Goal: Task Accomplishment & Management: Manage account settings

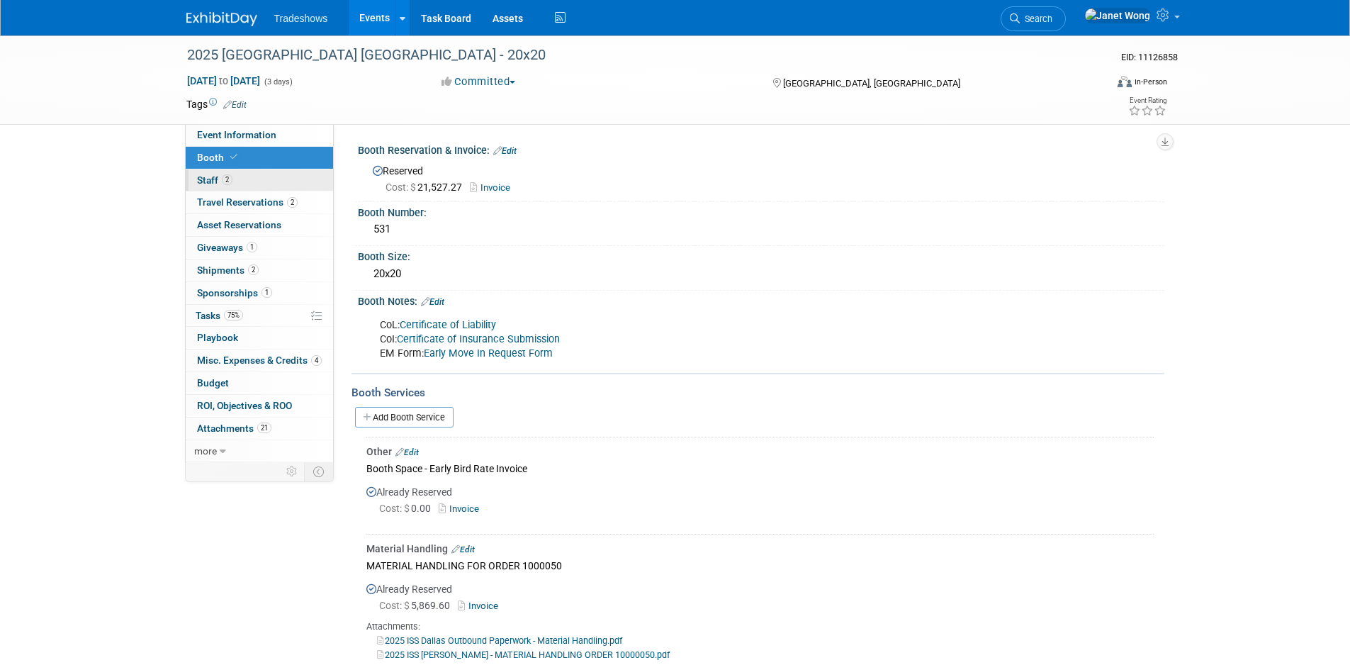
click at [238, 179] on link "2 Staff 2" at bounding box center [259, 180] width 147 height 22
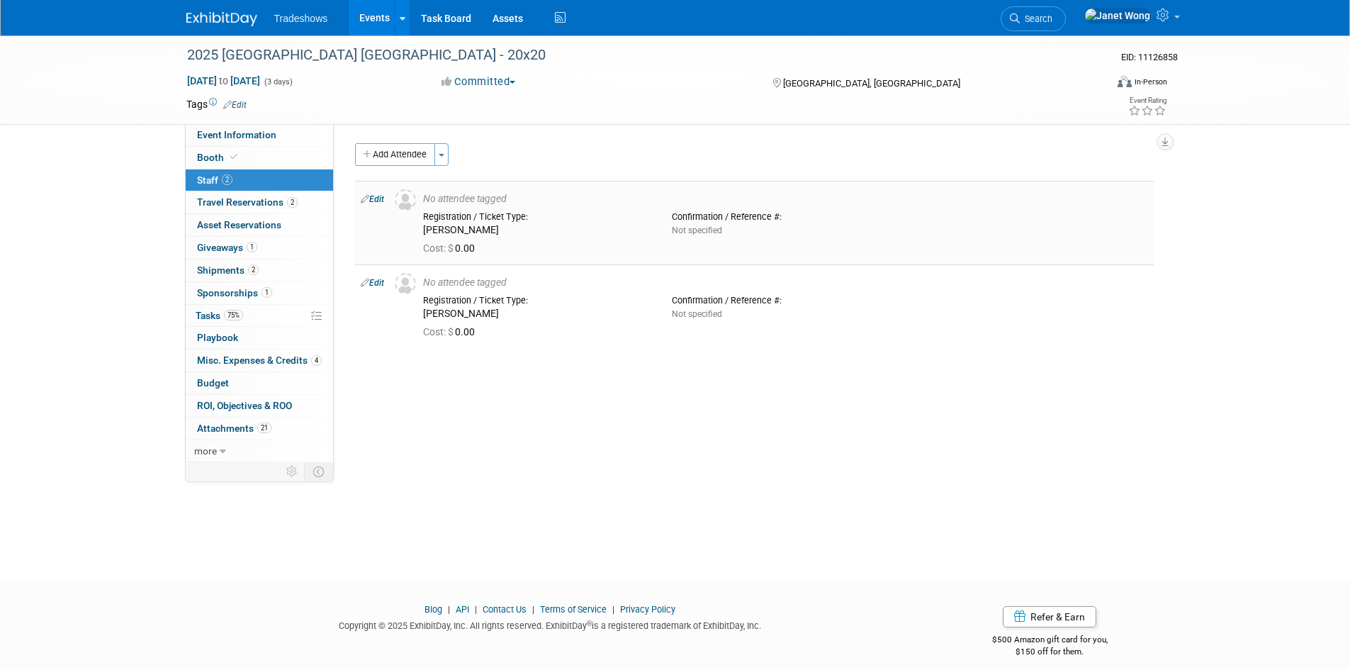
click at [477, 202] on div "No attendee tagged" at bounding box center [785, 199] width 725 height 13
click at [371, 196] on link "Edit" at bounding box center [372, 199] width 23 height 10
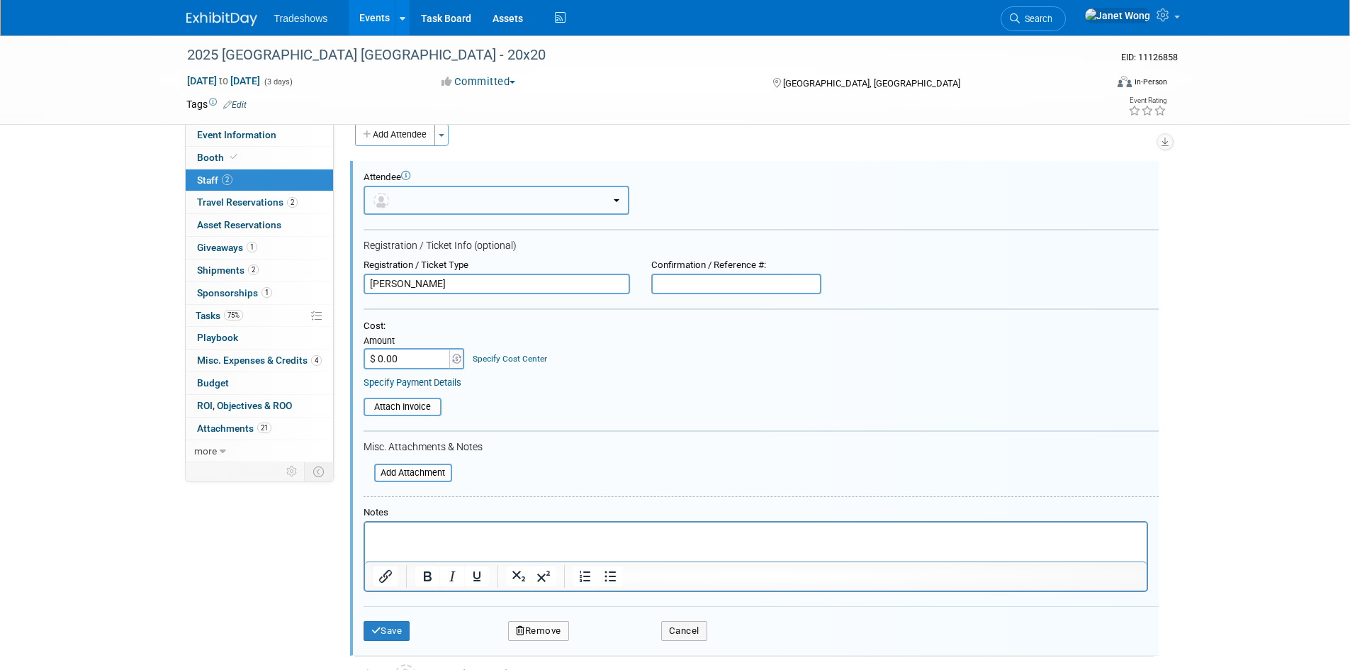
click at [431, 199] on button "button" at bounding box center [497, 200] width 266 height 29
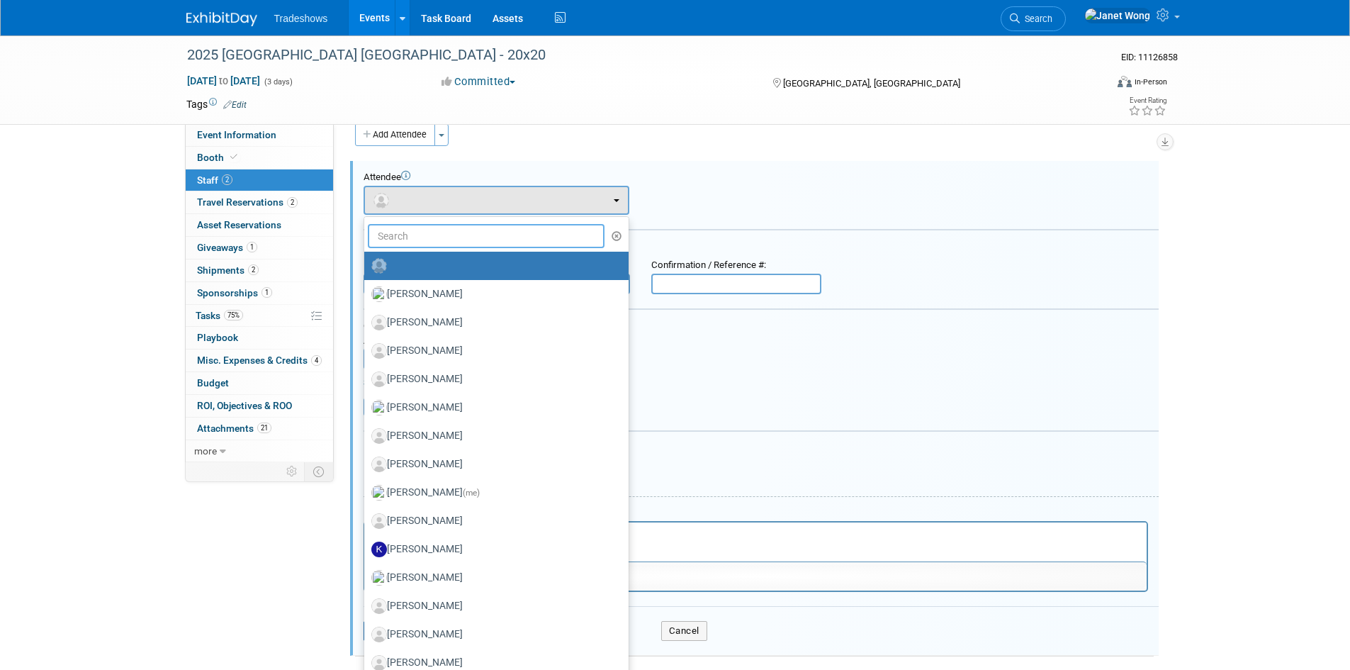
click at [412, 242] on input "text" at bounding box center [486, 236] width 237 height 24
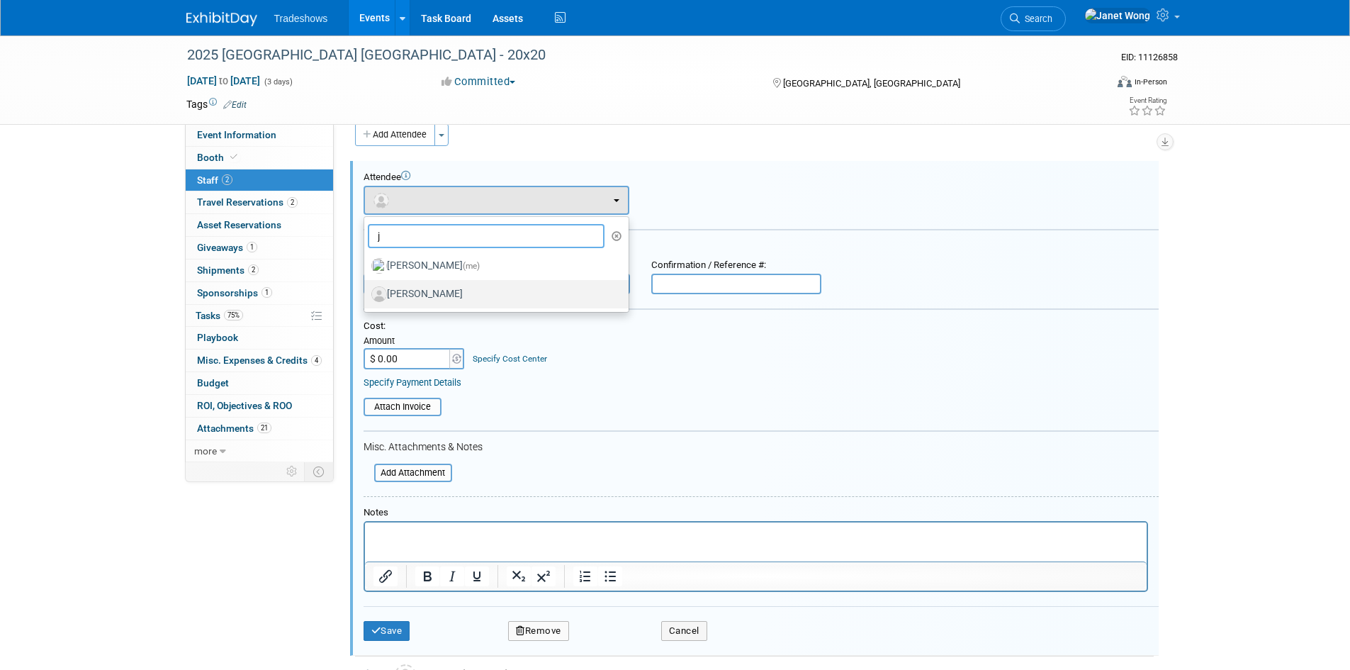
type input "j"
click at [413, 296] on label "[PERSON_NAME]" at bounding box center [492, 294] width 243 height 23
click at [366, 296] on input "[PERSON_NAME]" at bounding box center [361, 292] width 9 height 9
select select "e10532bd-4b9c-4301-bc88-8d19f91c705b"
select select "4"
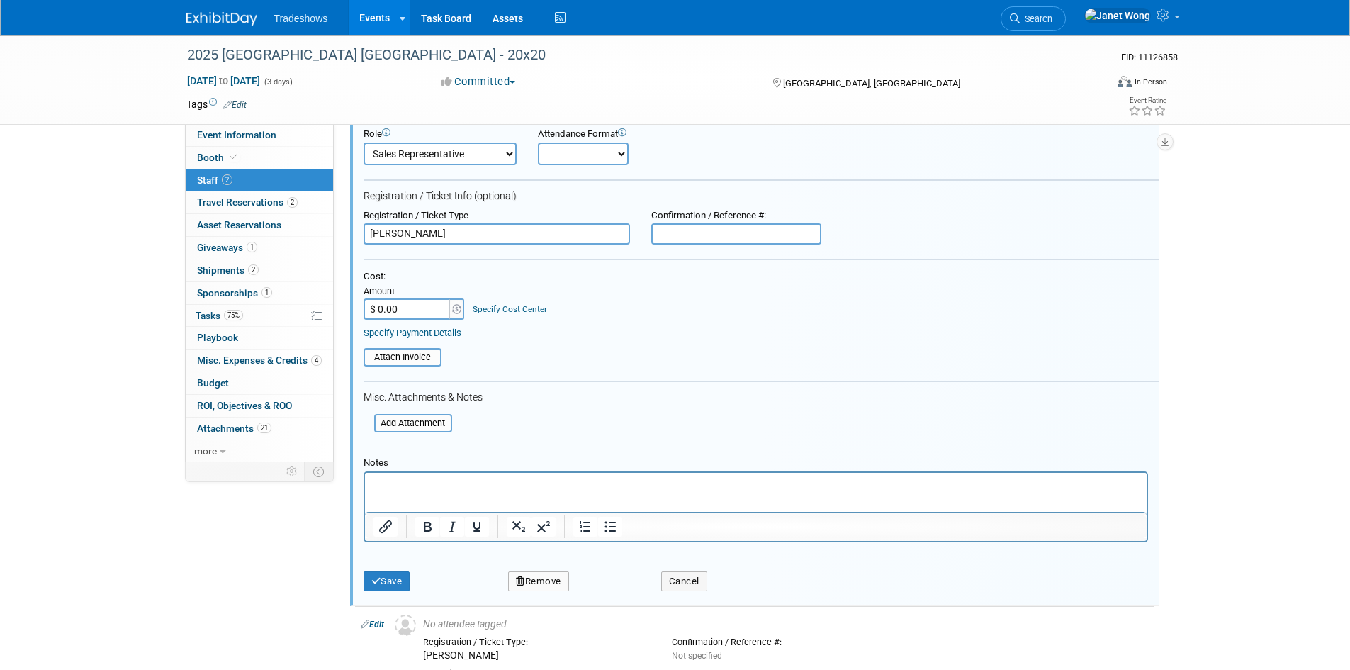
scroll to position [89, 0]
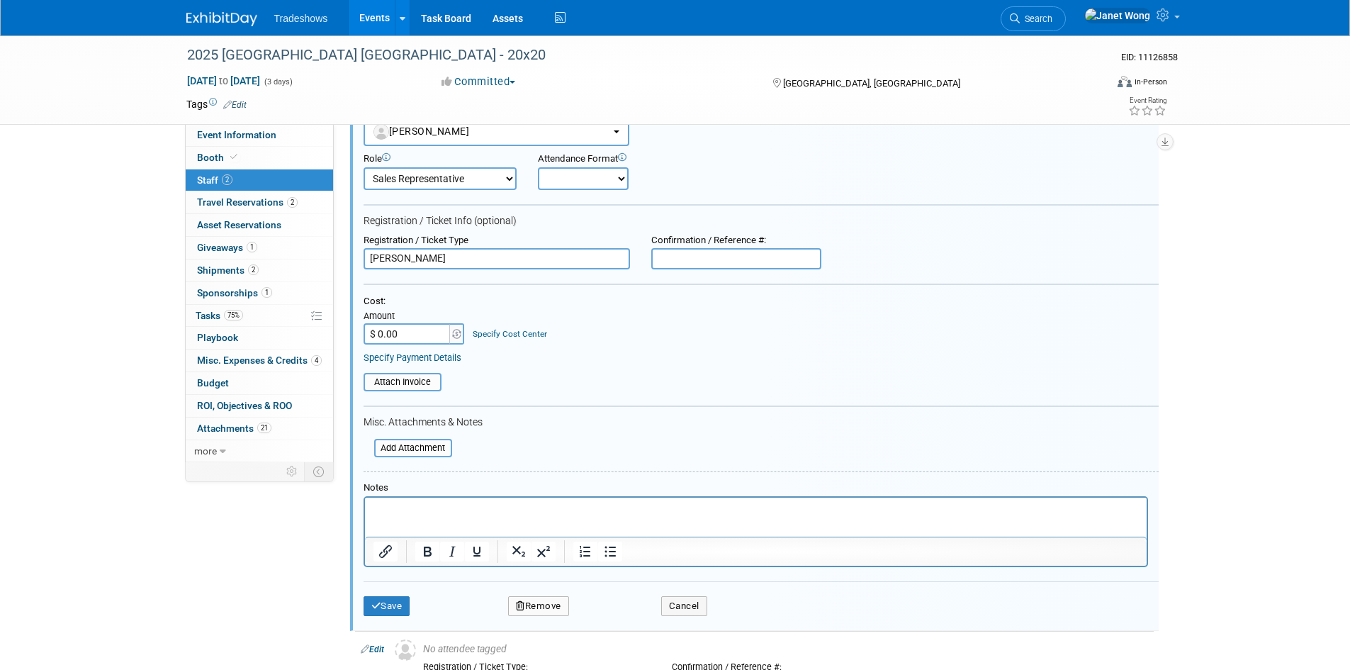
click at [553, 182] on select "Onsite Remote" at bounding box center [583, 178] width 91 height 23
select select "1"
click at [538, 167] on select "Onsite Remote" at bounding box center [583, 178] width 91 height 23
click at [388, 595] on div "Save Remove Cancel" at bounding box center [761, 603] width 795 height 45
click at [378, 612] on button "Save" at bounding box center [387, 606] width 47 height 20
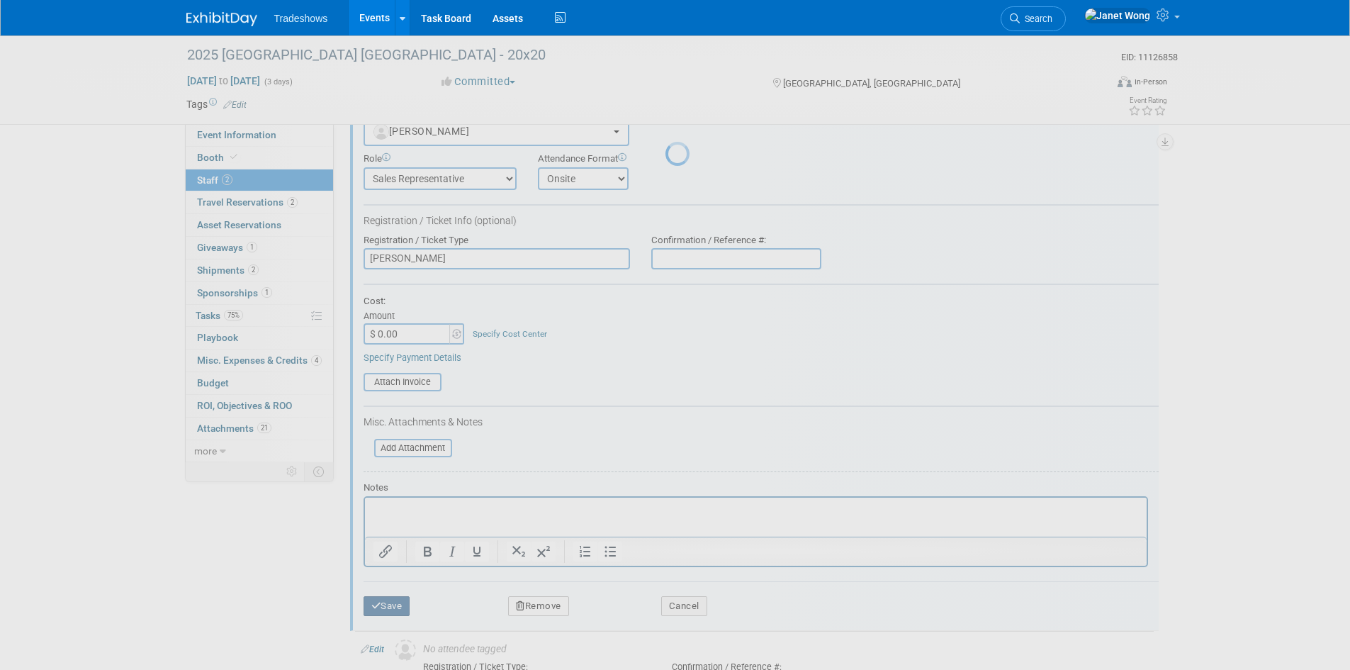
scroll to position [11, 0]
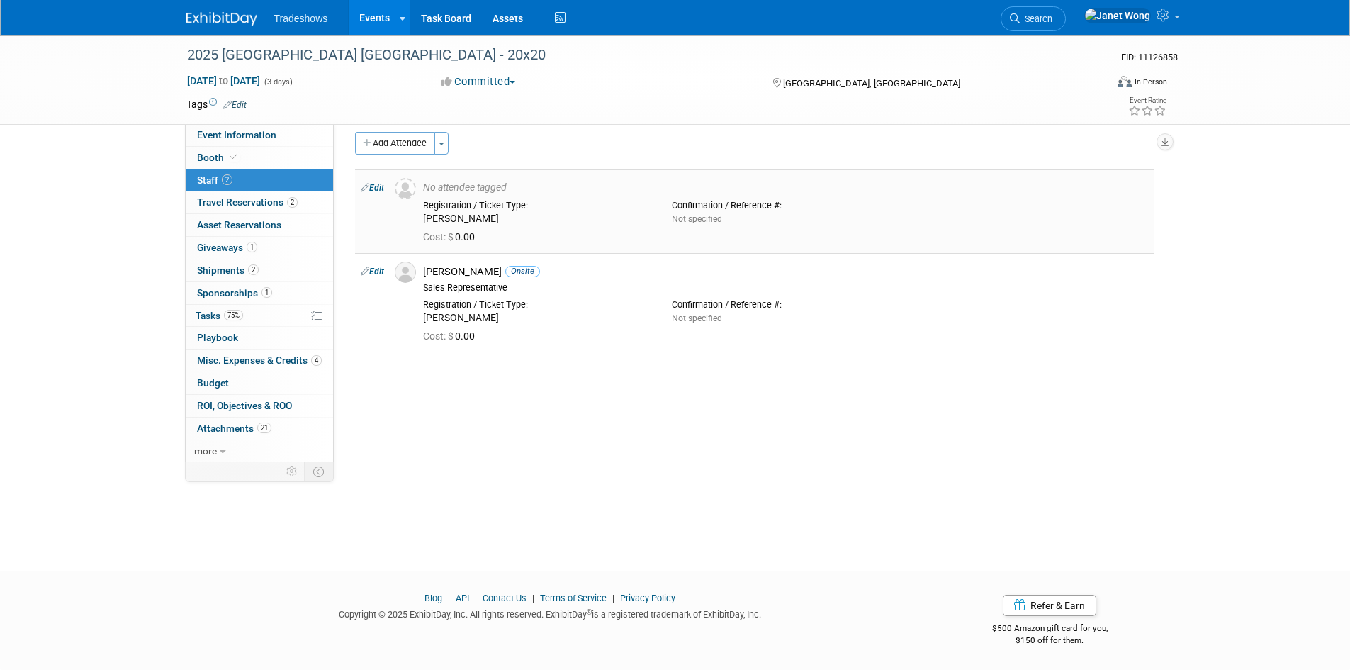
click at [371, 183] on link "Edit" at bounding box center [372, 188] width 23 height 10
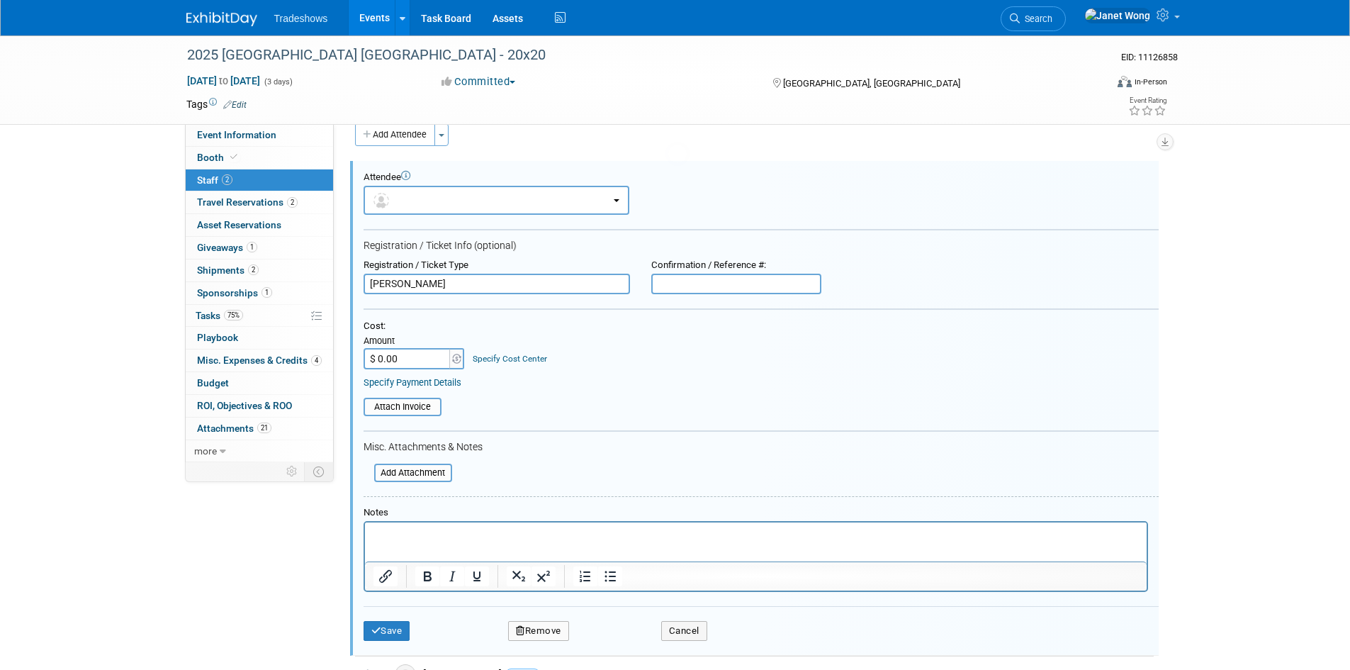
scroll to position [0, 0]
click at [430, 208] on button "button" at bounding box center [497, 200] width 266 height 29
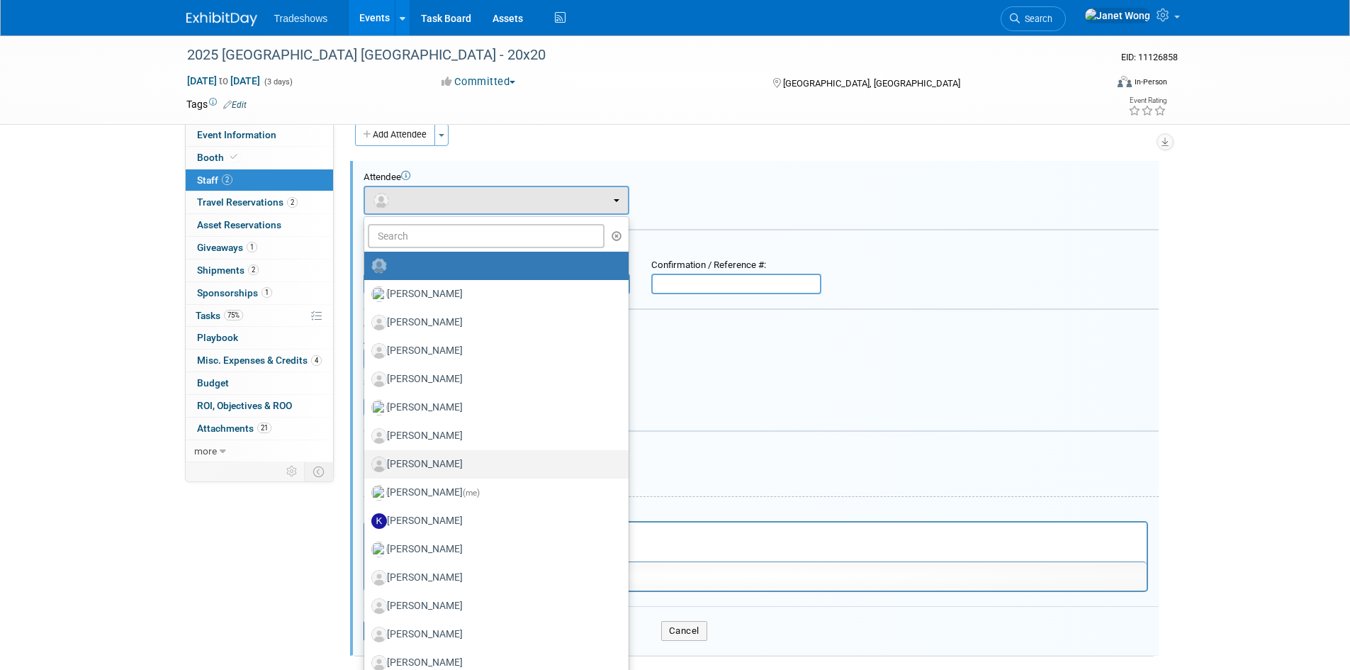
click at [452, 458] on label "[PERSON_NAME]" at bounding box center [492, 464] width 243 height 23
click at [366, 458] on input "[PERSON_NAME]" at bounding box center [361, 462] width 9 height 9
select select "7284a09f-90f7-4396-86af-abdc7cb5e4ad"
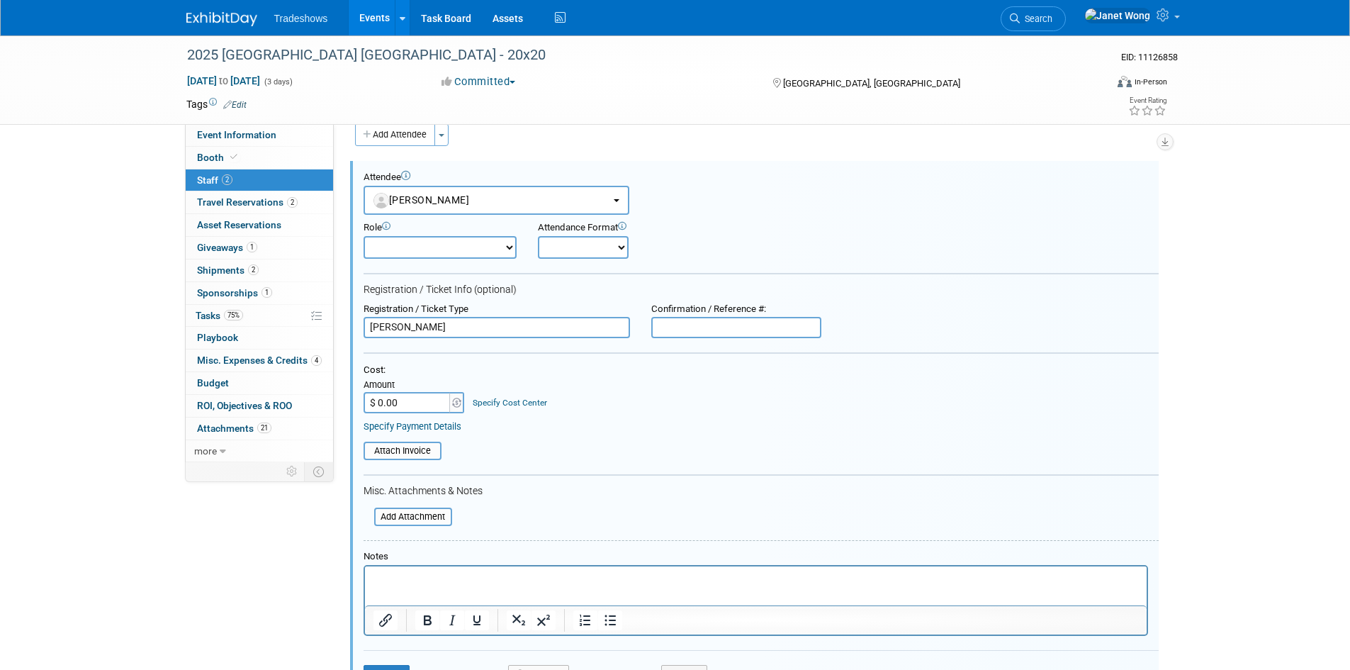
click at [477, 246] on select "Demonstrator Host Planner Presenter Sales Representative Set-up/Dismantle Crew …" at bounding box center [440, 247] width 153 height 23
select select "4"
click at [364, 236] on select "Demonstrator Host Planner Presenter Sales Representative Set-up/Dismantle Crew …" at bounding box center [440, 247] width 153 height 23
click at [578, 245] on select "Onsite Remote" at bounding box center [583, 247] width 91 height 23
select select "1"
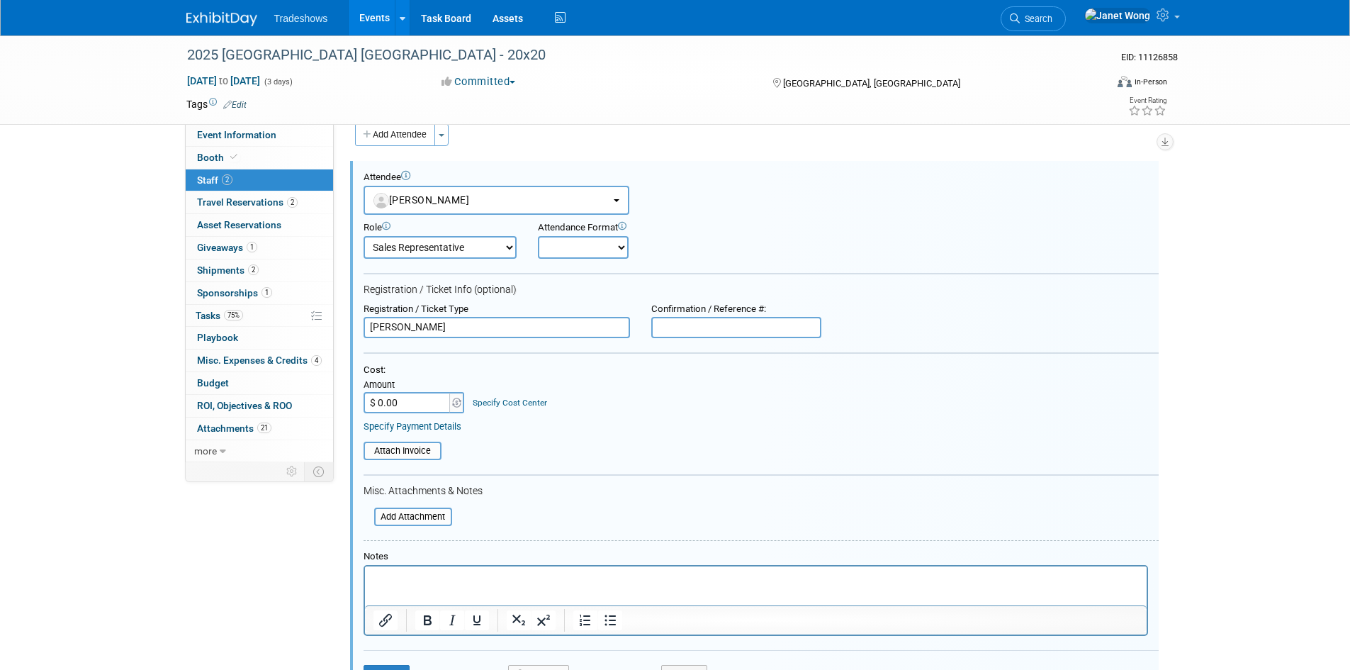
click at [538, 236] on select "Onsite Remote" at bounding box center [583, 247] width 91 height 23
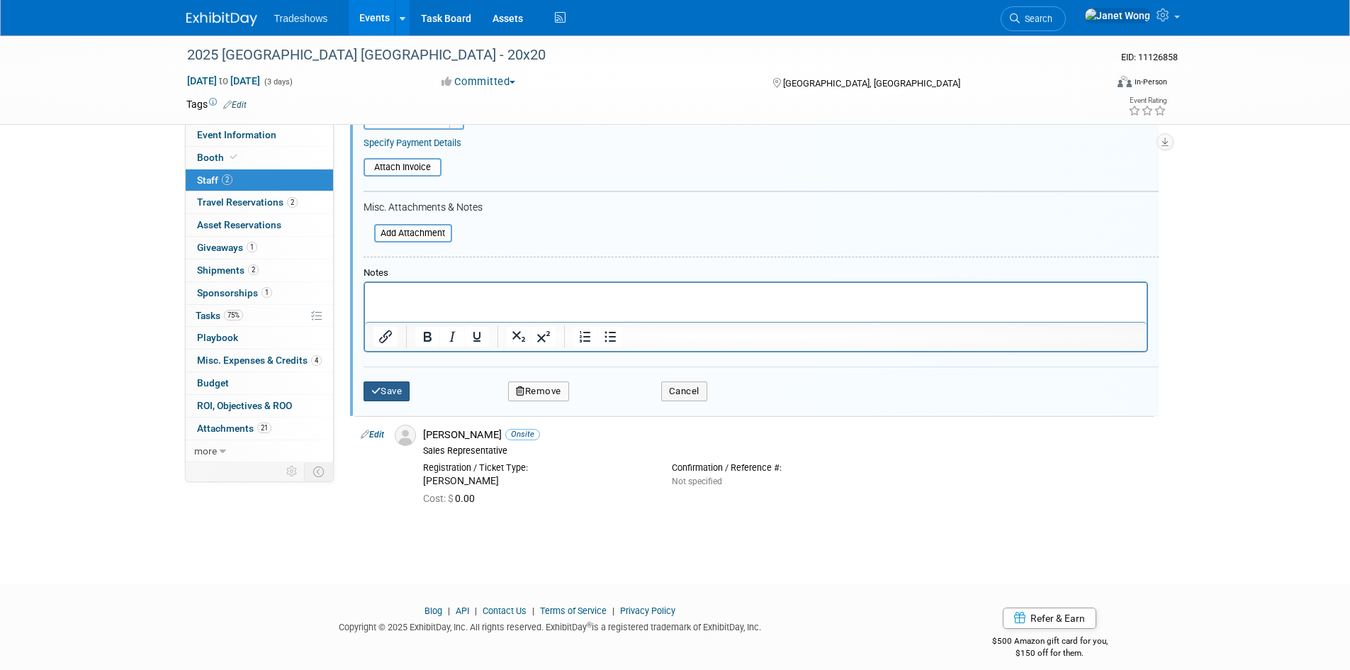
click at [375, 388] on icon "submit" at bounding box center [376, 390] width 10 height 9
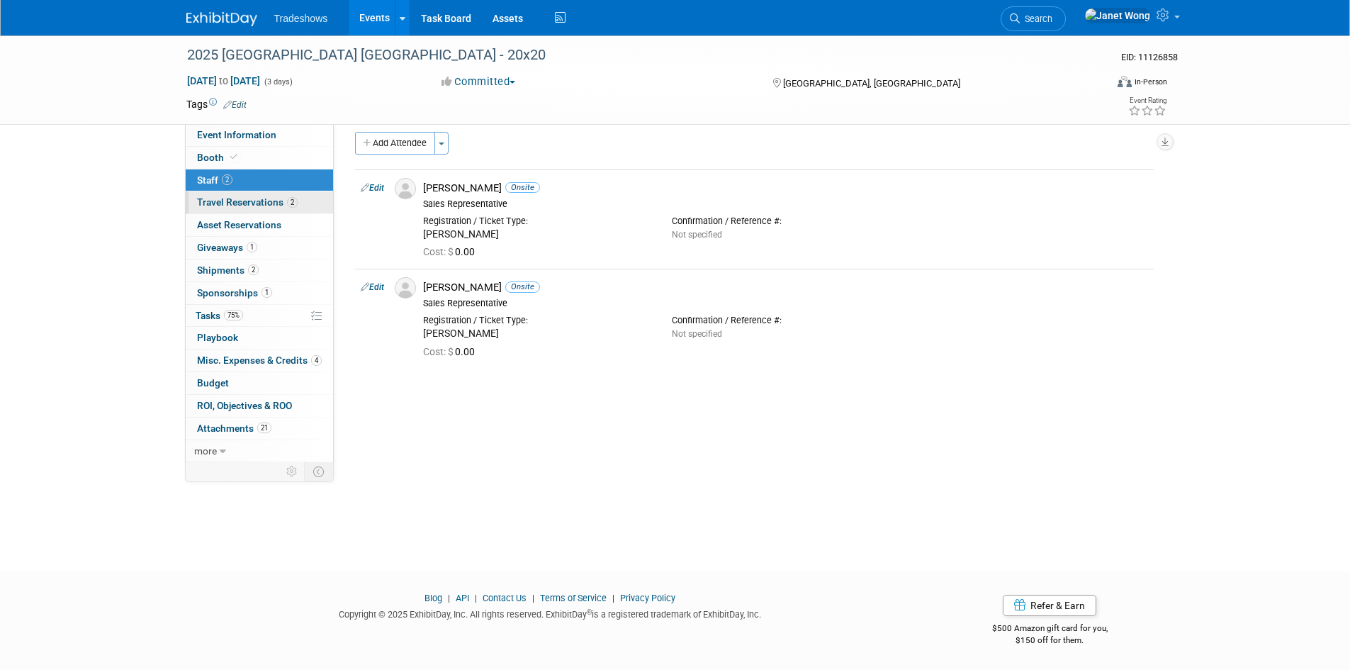
click at [262, 204] on span "Travel Reservations 2" at bounding box center [247, 201] width 101 height 11
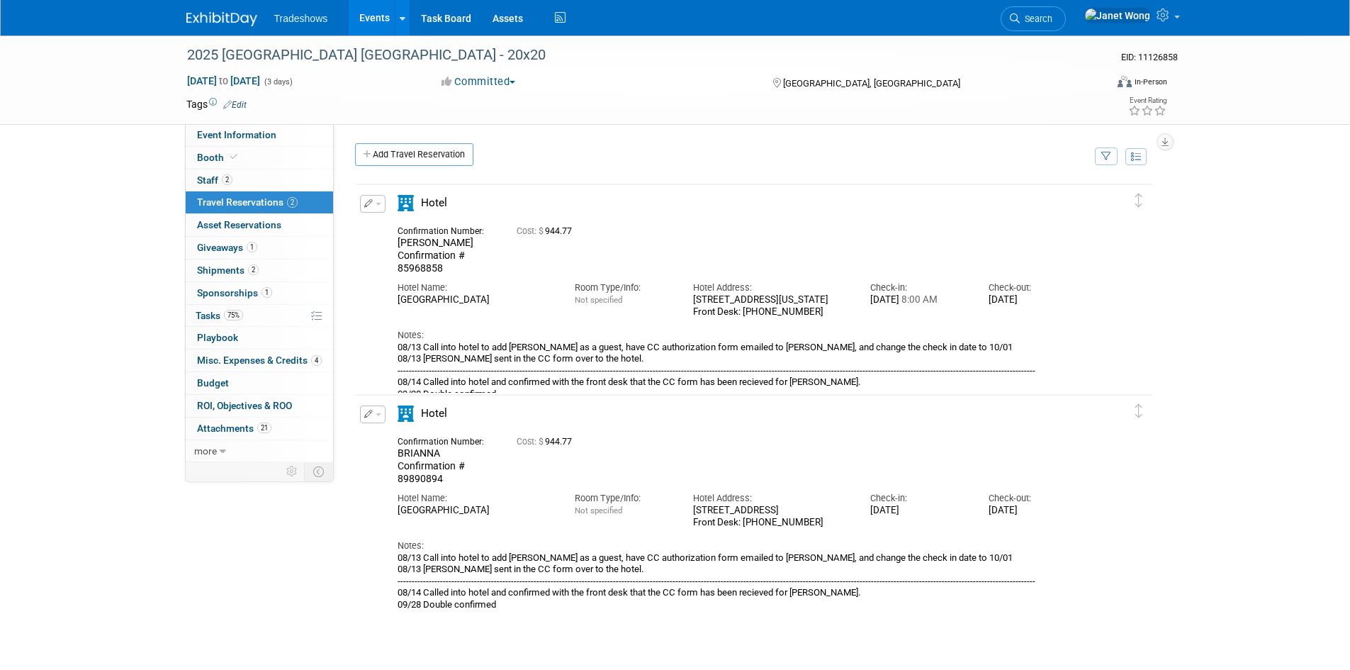
drag, startPoint x: 850, startPoint y: 288, endPoint x: 817, endPoint y: 284, distance: 32.8
click at [817, 284] on div "Hotel Address: [STREET_ADDRESS][US_STATE] Front Desk: [PHONE_NUMBER]" at bounding box center [771, 295] width 177 height 43
drag, startPoint x: 692, startPoint y: 290, endPoint x: 851, endPoint y: 287, distance: 158.8
click at [851, 287] on div "Hotel Address: [STREET_ADDRESS][US_STATE] Front Desk: [PHONE_NUMBER]" at bounding box center [771, 295] width 177 height 43
copy div "[STREET_ADDRESS][US_STATE]"
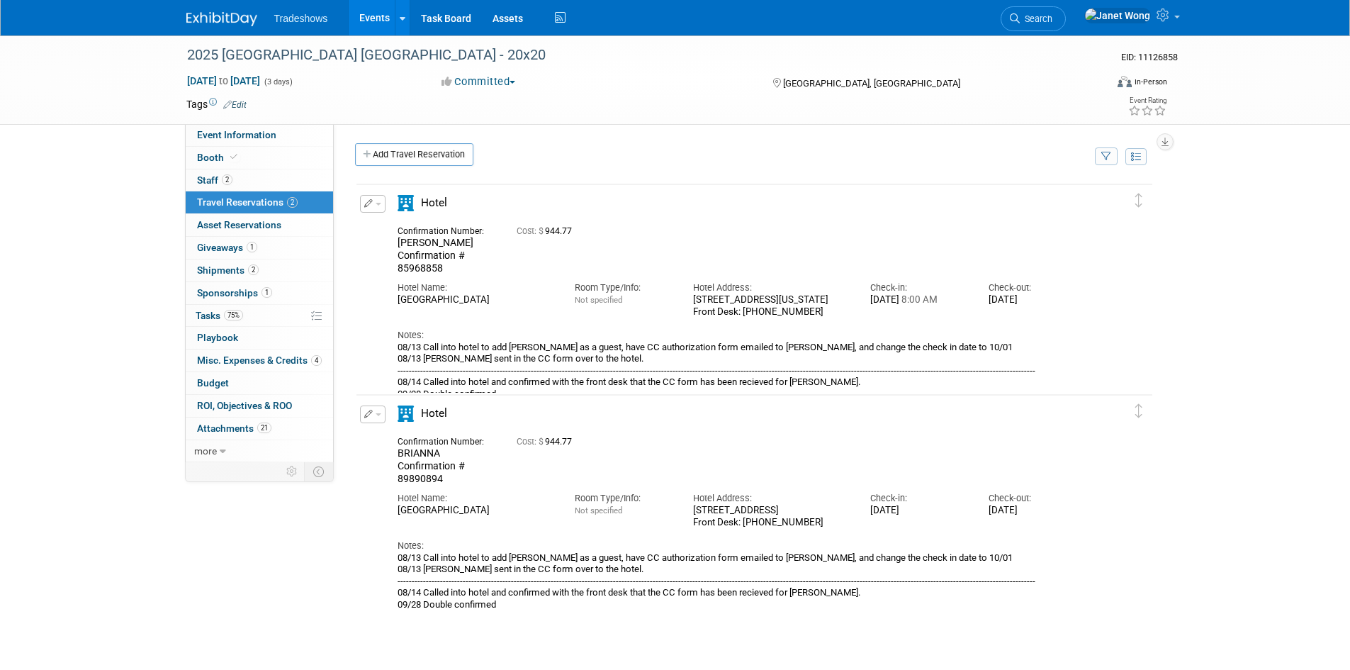
drag, startPoint x: 539, startPoint y: 281, endPoint x: 553, endPoint y: 291, distance: 16.3
click at [553, 291] on div "Hotel Name: [GEOGRAPHIC_DATA]" at bounding box center [475, 290] width 177 height 32
copy div "[GEOGRAPHIC_DATA]"
